Goal: Check status: Check status

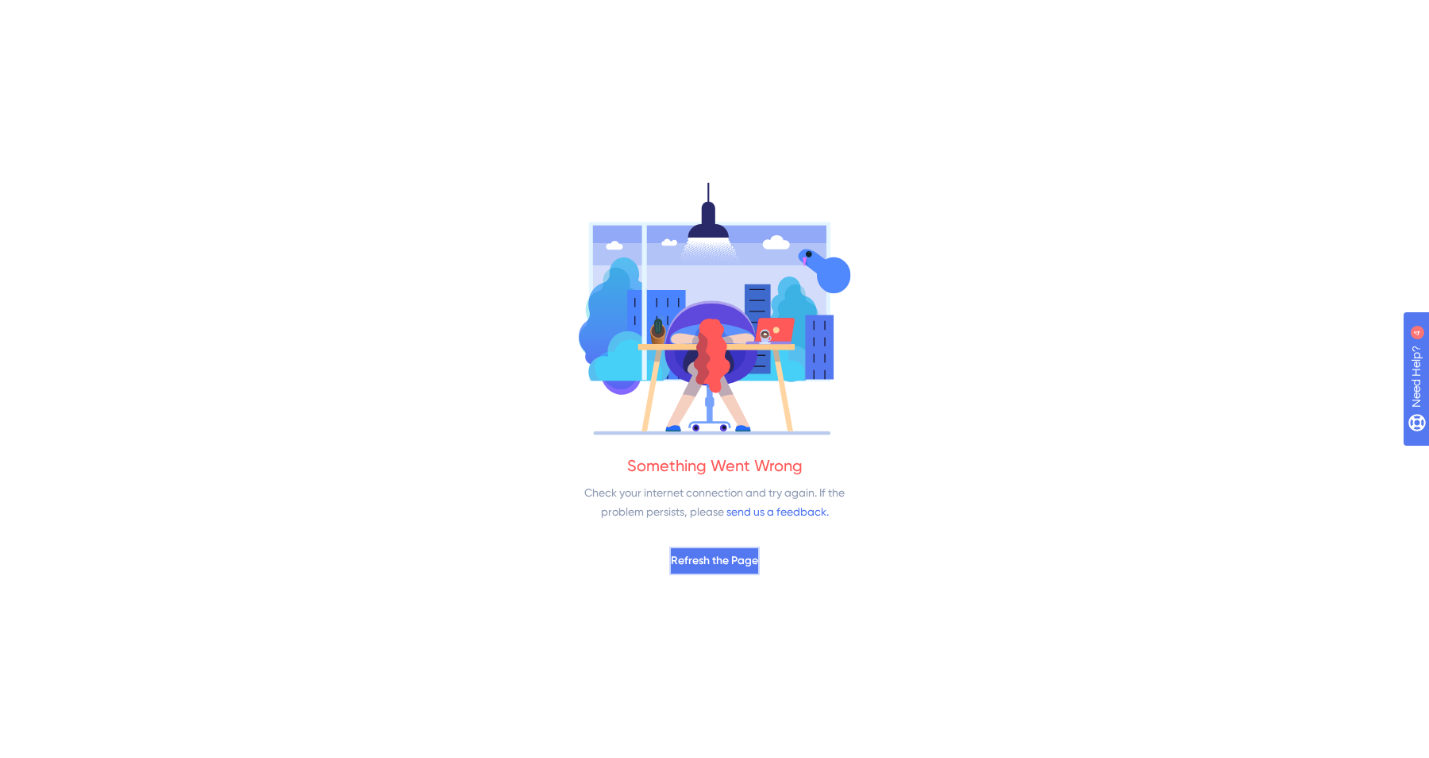
click at [723, 546] on button "Refresh the Page" at bounding box center [714, 560] width 91 height 29
click at [738, 558] on span "Refresh the Page" at bounding box center [714, 560] width 87 height 19
click at [728, 572] on button "Refresh the Page" at bounding box center [714, 560] width 91 height 29
